Goal: Check status: Check status

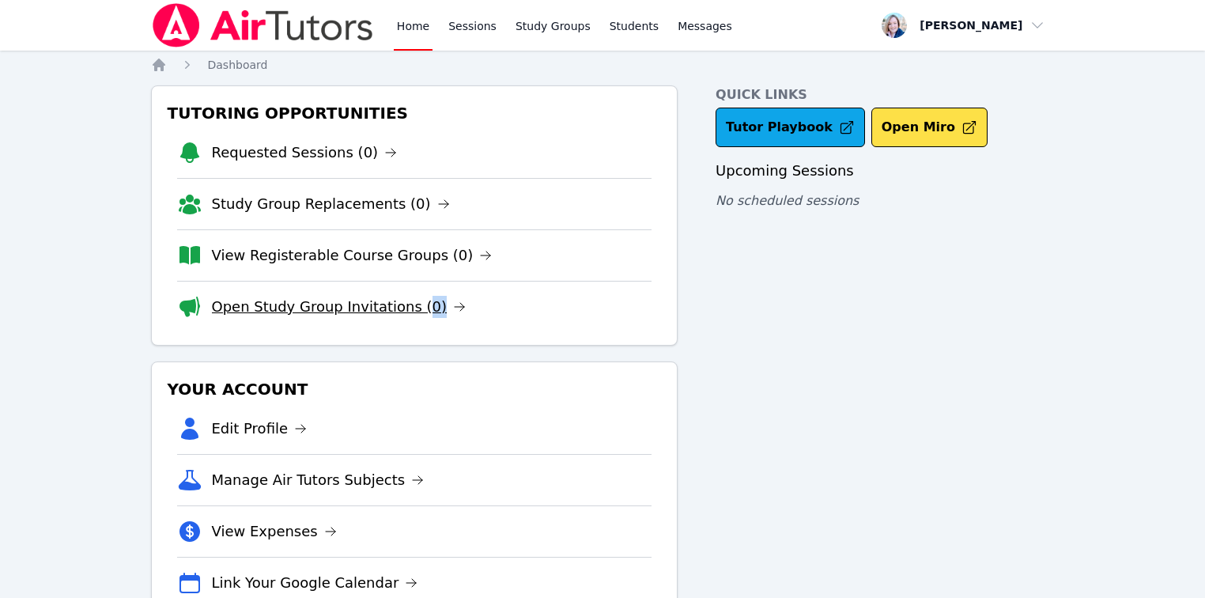
click at [405, 301] on li "Open Study Group Invitations (0)" at bounding box center [414, 306] width 475 height 51
click at [403, 322] on li "Open Study Group Invitations (0)" at bounding box center [414, 306] width 475 height 51
